Goal: Transaction & Acquisition: Purchase product/service

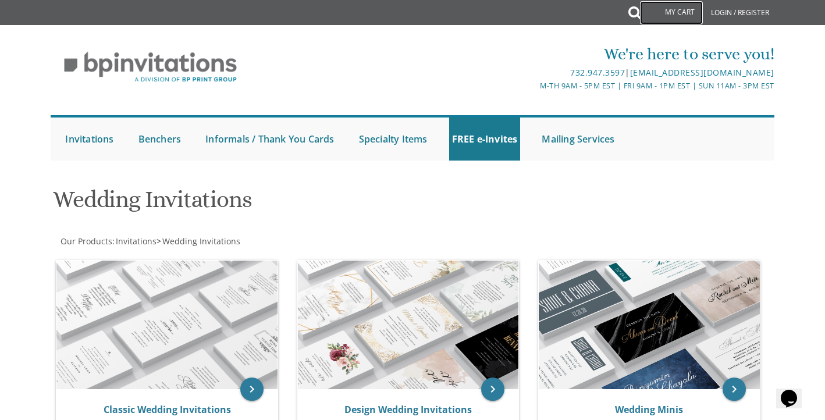
click at [641, 17] on link "My Cart" at bounding box center [671, 12] width 63 height 23
click at [634, 13] on icon at bounding box center [635, 12] width 13 height 23
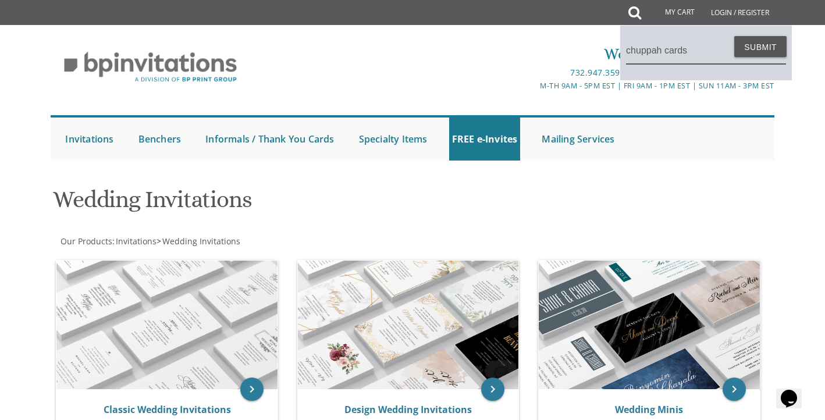
type input "chuppah cards"
click at [734, 36] on button "Submit" at bounding box center [760, 46] width 52 height 21
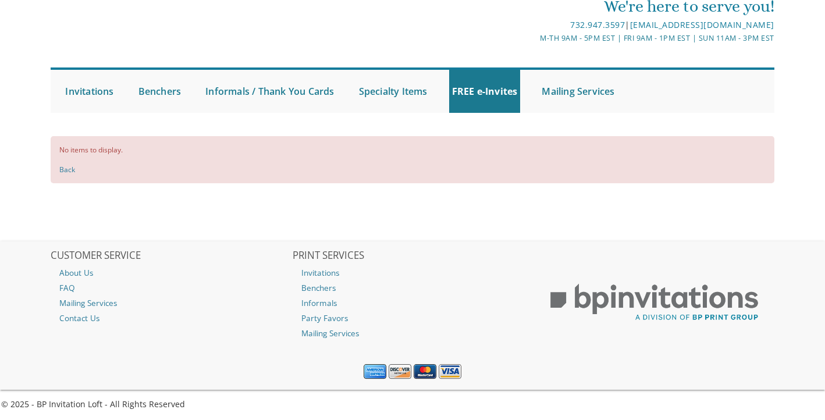
scroll to position [47, 0]
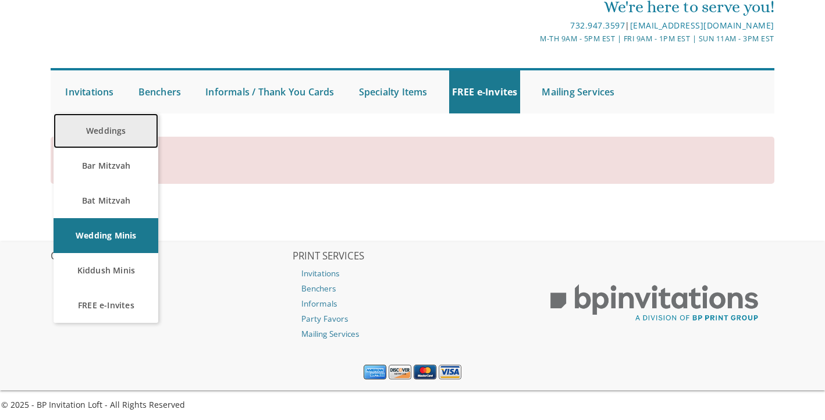
click at [104, 130] on link "Weddings" at bounding box center [106, 130] width 105 height 35
click at [113, 139] on link "Weddings" at bounding box center [106, 130] width 105 height 35
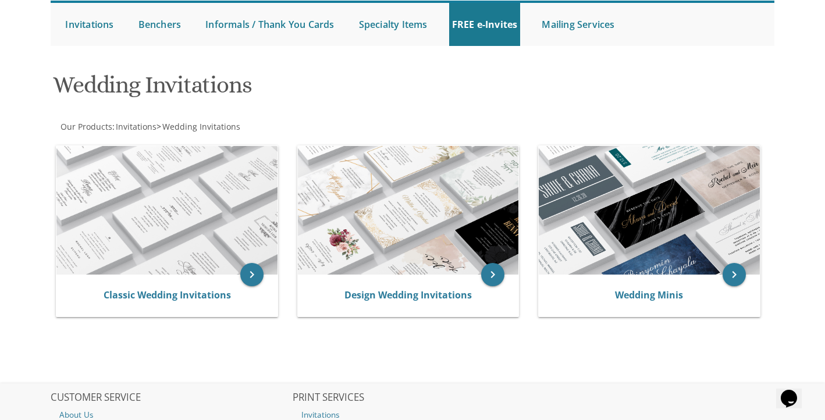
scroll to position [120, 0]
